Goal: Task Accomplishment & Management: Complete application form

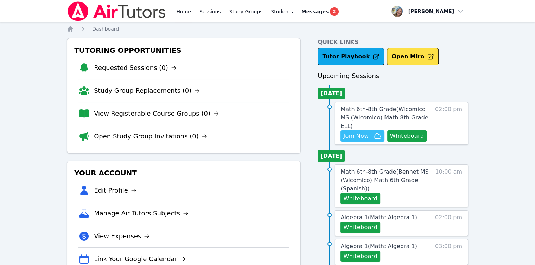
drag, startPoint x: 0, startPoint y: 0, endPoint x: 369, endPoint y: 130, distance: 391.7
click at [369, 132] on span "Join Now" at bounding box center [362, 136] width 38 height 8
click at [184, 10] on link "Home" at bounding box center [183, 11] width 17 height 23
click at [365, 111] on span "Math 6th-8th Grade ( Wicomico MS (Wicomico) Math 8th Grade ELL )" at bounding box center [385, 118] width 88 height 24
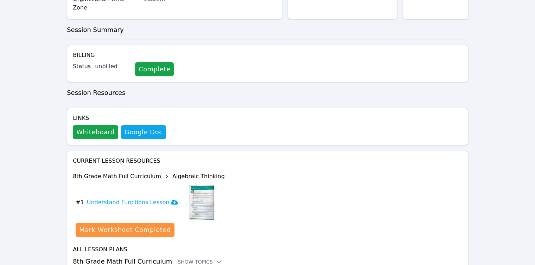
scroll to position [195, 0]
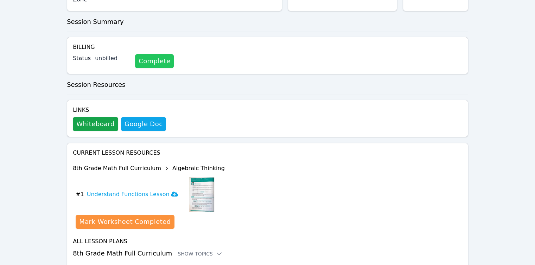
click at [147, 54] on link "Complete" at bounding box center [154, 61] width 39 height 14
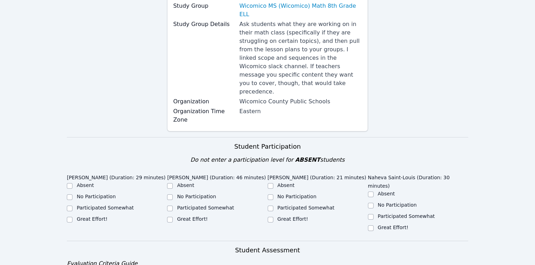
scroll to position [246, 0]
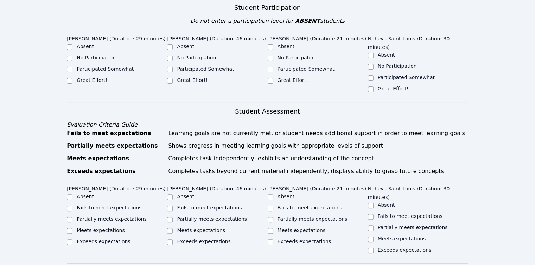
click at [110, 216] on label "Partially meets expectations" at bounding box center [112, 219] width 70 height 6
click at [72, 217] on input "Partially meets expectations" at bounding box center [70, 220] width 6 height 6
checkbox input "true"
click at [186, 216] on label "Partially meets expectations" at bounding box center [212, 219] width 70 height 6
click at [173, 217] on input "Partially meets expectations" at bounding box center [170, 220] width 6 height 6
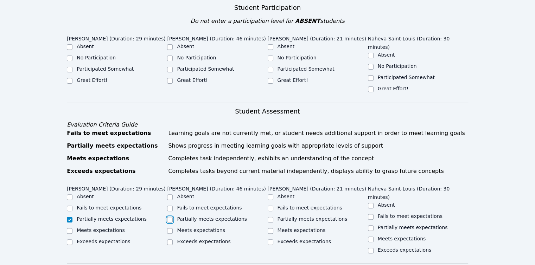
checkbox input "true"
click at [286, 216] on label "Partially meets expectations" at bounding box center [313, 219] width 70 height 6
click at [273, 217] on input "Partially meets expectations" at bounding box center [271, 220] width 6 height 6
checkbox input "true"
click at [209, 228] on label "Meets expectations" at bounding box center [201, 231] width 48 height 6
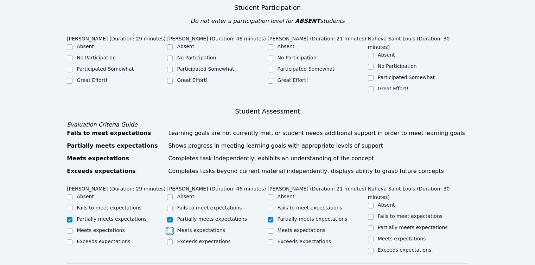
click at [173, 228] on input "Meets expectations" at bounding box center [170, 231] width 6 height 6
checkbox input "true"
checkbox input "false"
drag, startPoint x: 365, startPoint y: 194, endPoint x: 377, endPoint y: 197, distance: 13.0
click at [365, 227] on div "Meets expectations" at bounding box center [318, 231] width 100 height 8
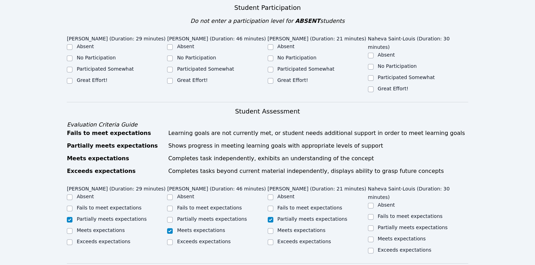
click at [376, 235] on div "Meets expectations" at bounding box center [418, 239] width 100 height 8
click at [369, 237] on input "Meets expectations" at bounding box center [371, 240] width 6 height 6
checkbox input "true"
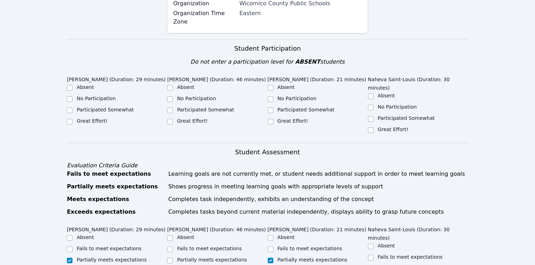
scroll to position [176, 0]
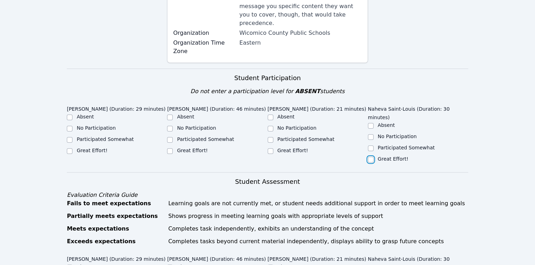
click at [371, 157] on input "Great Effort!" at bounding box center [371, 160] width 6 height 6
checkbox input "true"
click at [293, 137] on label "Participated Somewhat" at bounding box center [306, 140] width 57 height 6
click at [273, 137] on input "Participated Somewhat" at bounding box center [271, 140] width 6 height 6
checkbox input "true"
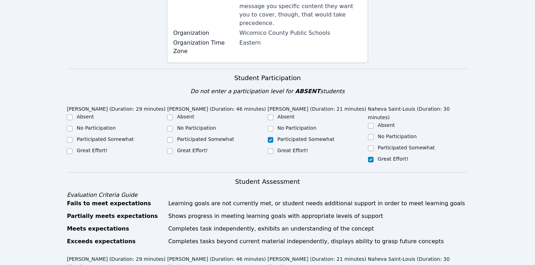
click at [187, 148] on label "Great Effort!" at bounding box center [192, 151] width 31 height 6
click at [173, 148] on input "Great Effort!" at bounding box center [170, 151] width 6 height 6
checkbox input "true"
click at [114, 137] on label "Participated Somewhat" at bounding box center [105, 140] width 57 height 6
click at [72, 137] on input "Participated Somewhat" at bounding box center [70, 140] width 6 height 6
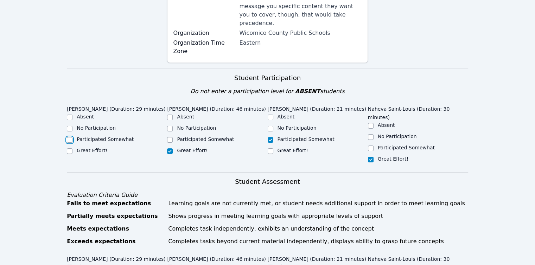
checkbox input "true"
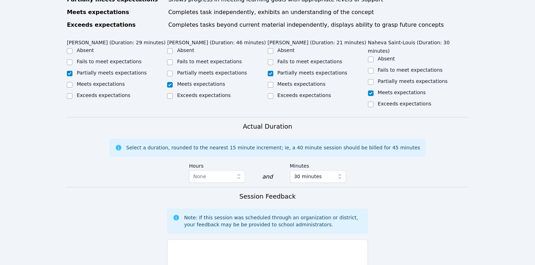
scroll to position [503, 0]
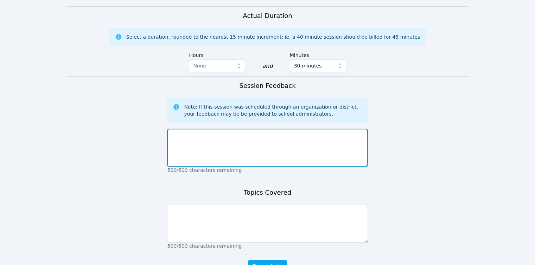
click at [235, 129] on textarea at bounding box center [267, 148] width 201 height 38
paste textarea "Students did well for their very first day! They all participated on the board …"
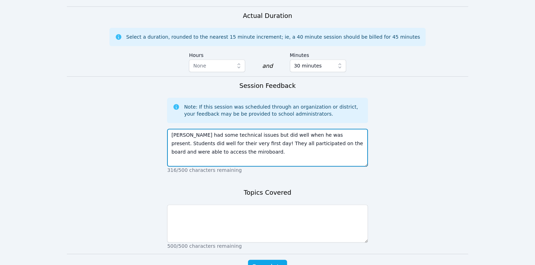
type textarea "Youmee had some technical issues but did well when he was present. Students did…"
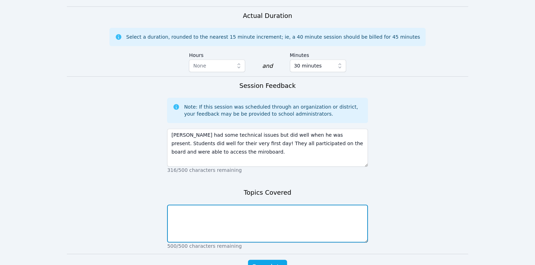
click at [219, 205] on textarea at bounding box center [267, 224] width 201 height 38
type textarea "first day and miro board"
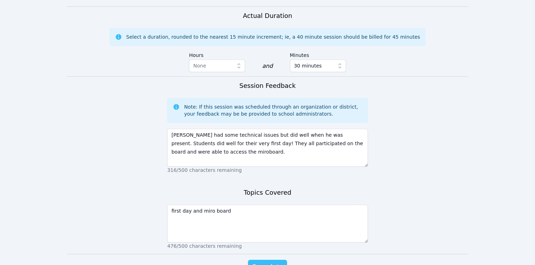
click at [278, 262] on span "Complete" at bounding box center [268, 267] width 32 height 10
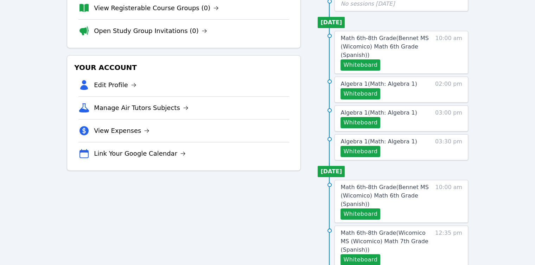
scroll to position [176, 0]
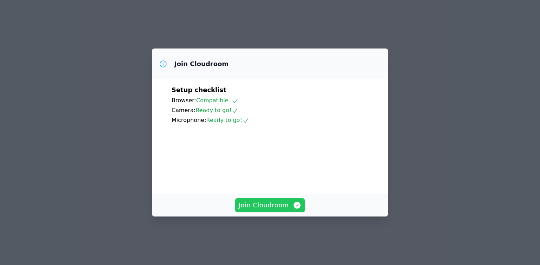
click at [278, 210] on span "Join Cloudroom" at bounding box center [270, 206] width 63 height 10
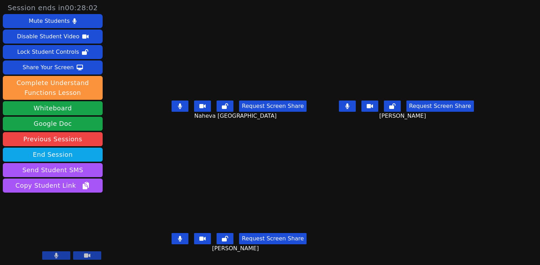
click at [356, 109] on button at bounding box center [347, 106] width 17 height 11
click at [178, 108] on icon at bounding box center [180, 106] width 4 height 6
click at [177, 109] on icon at bounding box center [180, 106] width 7 height 6
click at [351, 108] on icon at bounding box center [347, 106] width 7 height 6
click at [356, 108] on button at bounding box center [347, 106] width 17 height 11
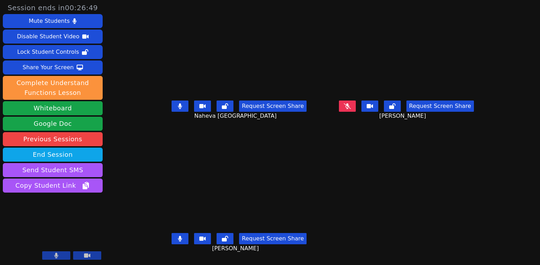
click at [175, 107] on button at bounding box center [180, 106] width 17 height 11
click at [173, 109] on button at bounding box center [180, 106] width 17 height 11
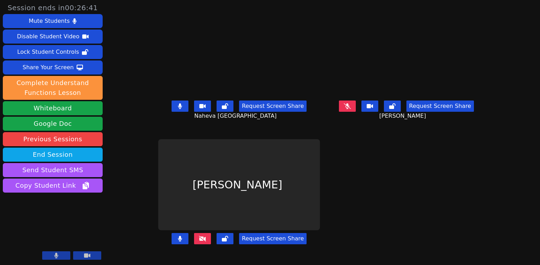
click at [356, 111] on button at bounding box center [347, 106] width 17 height 11
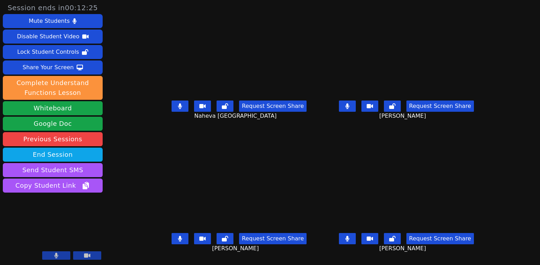
click at [356, 245] on button at bounding box center [347, 238] width 17 height 11
click at [356, 110] on button at bounding box center [347, 106] width 17 height 11
click at [57, 255] on icon at bounding box center [57, 256] width 4 height 6
click at [57, 255] on icon at bounding box center [56, 256] width 7 height 6
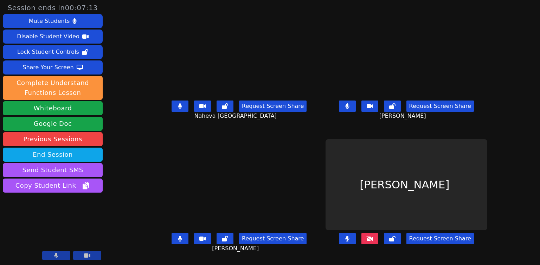
click at [349, 242] on icon at bounding box center [348, 239] width 4 height 6
click at [374, 241] on icon at bounding box center [370, 239] width 7 height 6
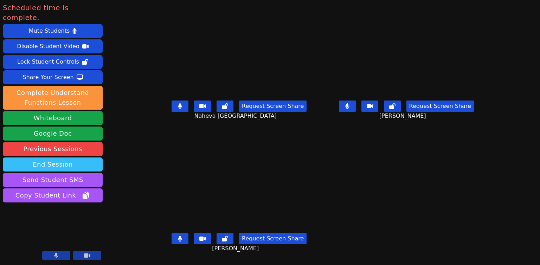
click at [83, 158] on button "End Session" at bounding box center [53, 165] width 100 height 14
